Goal: Share content: Share content

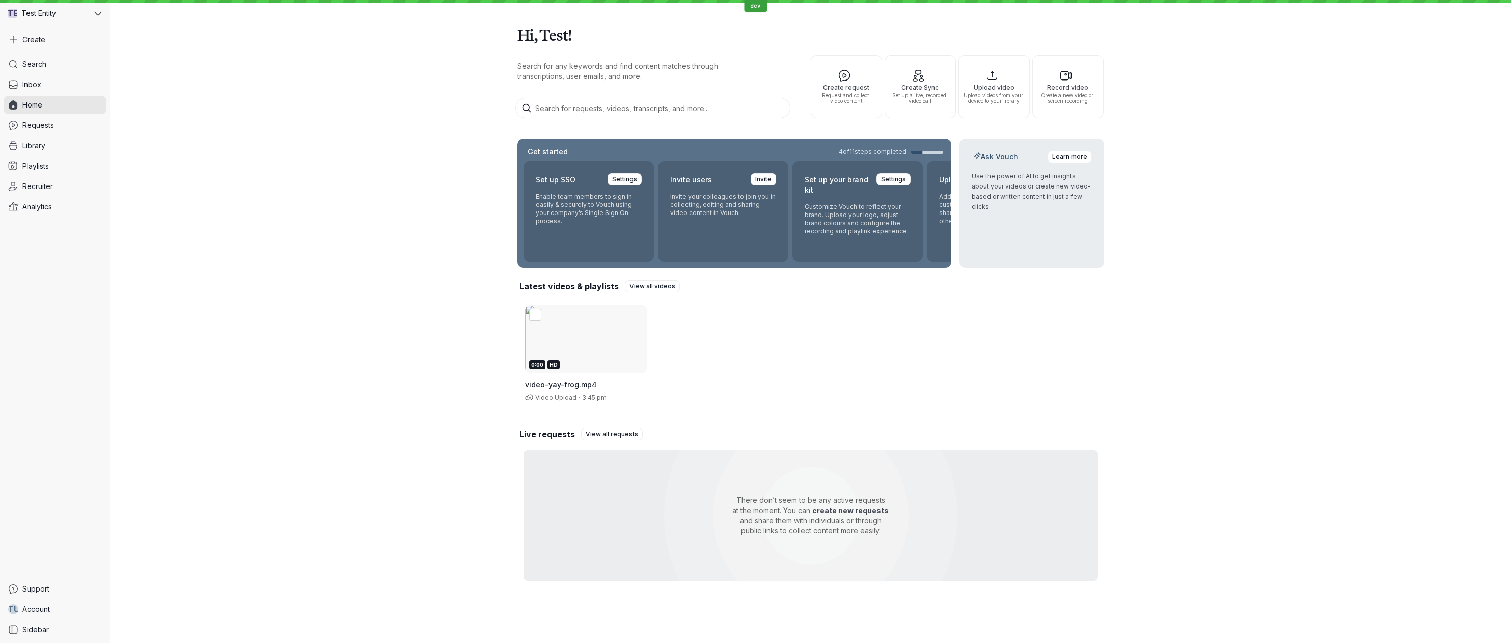
click at [275, 380] on div "Hi, Test! Search for any keywords and find content matches through transcriptio…" at bounding box center [810, 299] width 1401 height 599
click at [628, 369] on div "0:00 HD" at bounding box center [586, 364] width 114 height 9
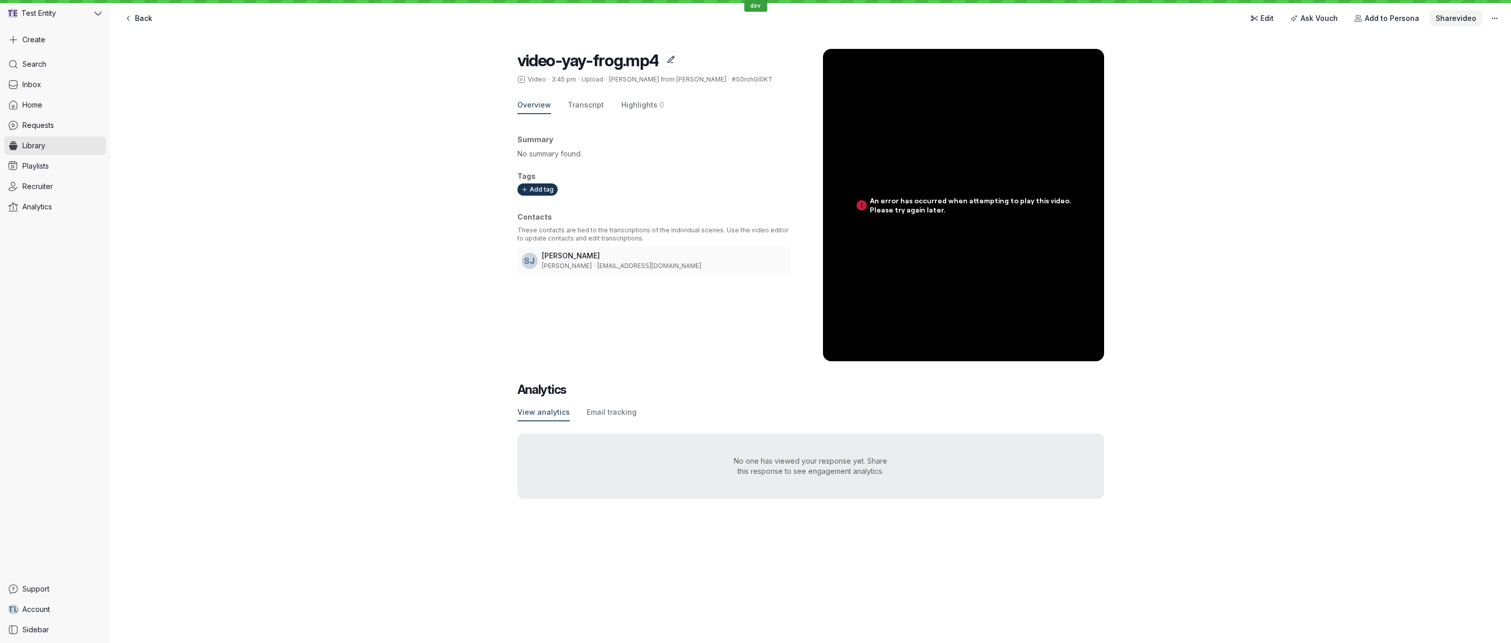
click at [1446, 21] on span "Share video" at bounding box center [1456, 18] width 41 height 10
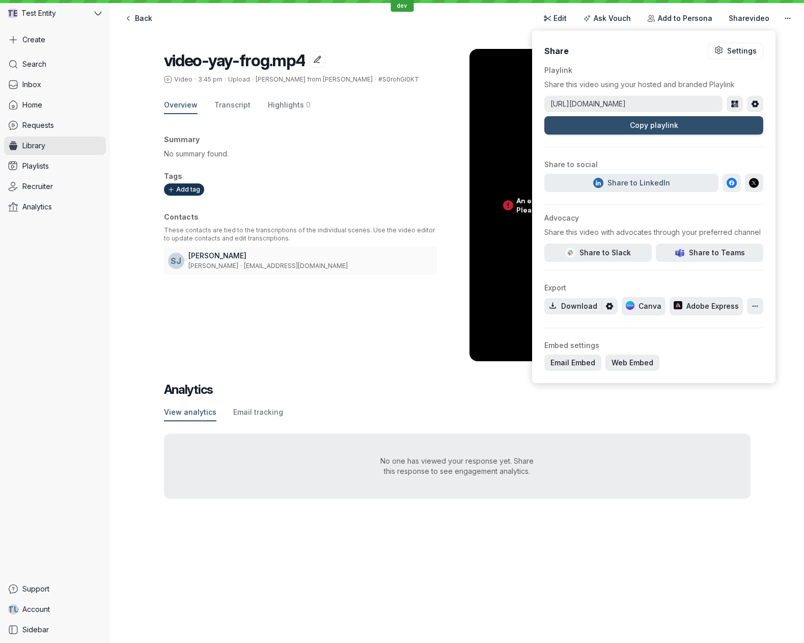
click at [784, 102] on div "video-yay-frog.mp4 Video · 3:45 pm · Upload · [PERSON_NAME] from [PERSON_NAME] …" at bounding box center [457, 274] width 694 height 490
